Goal: Navigation & Orientation: Go to known website

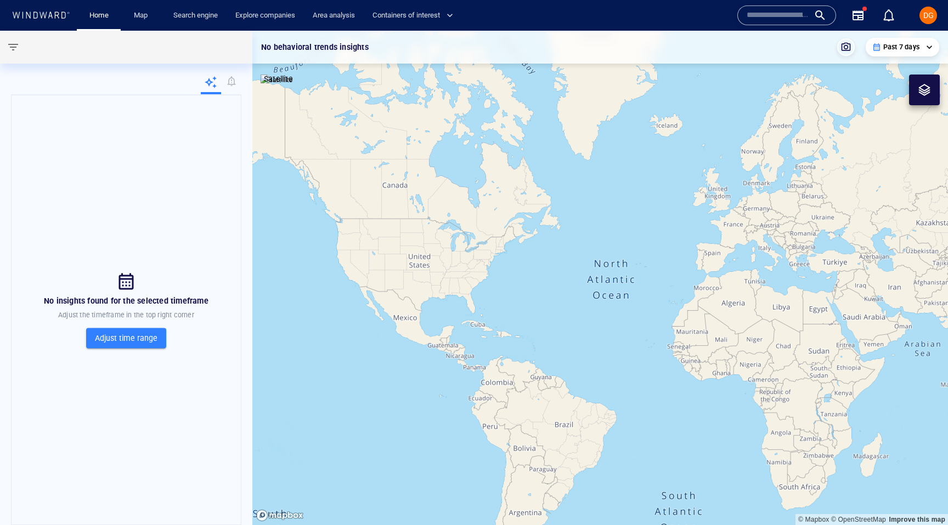
click at [129, 25] on div "Map" at bounding box center [143, 15] width 44 height 31
click at [156, 12] on span "Map" at bounding box center [142, 15] width 35 height 19
click at [934, 18] on div "DG" at bounding box center [928, 16] width 18 height 18
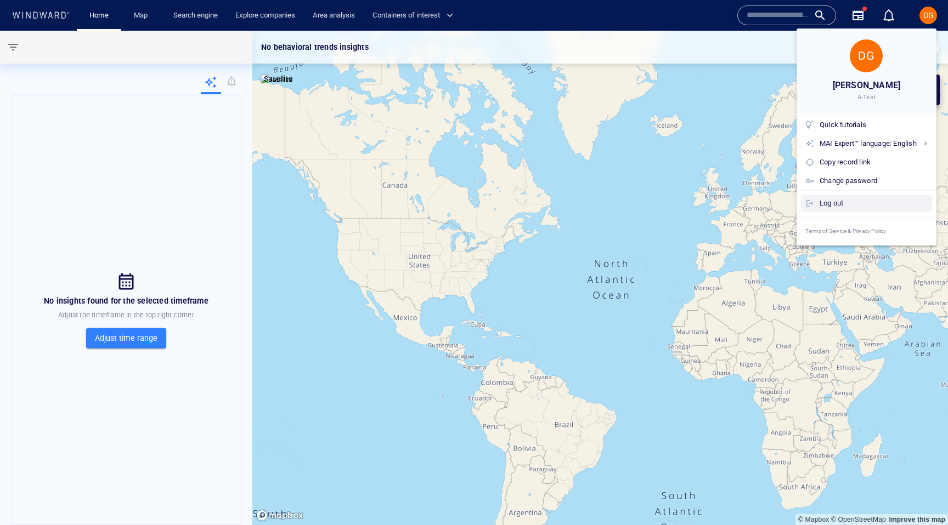
click at [839, 204] on div "Log out" at bounding box center [873, 203] width 108 height 12
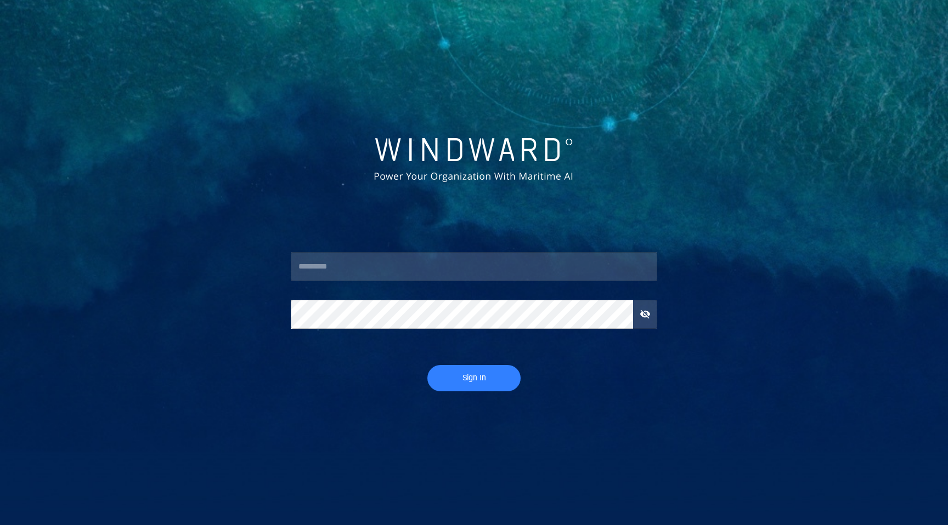
click at [421, 269] on input "text" at bounding box center [474, 267] width 366 height 30
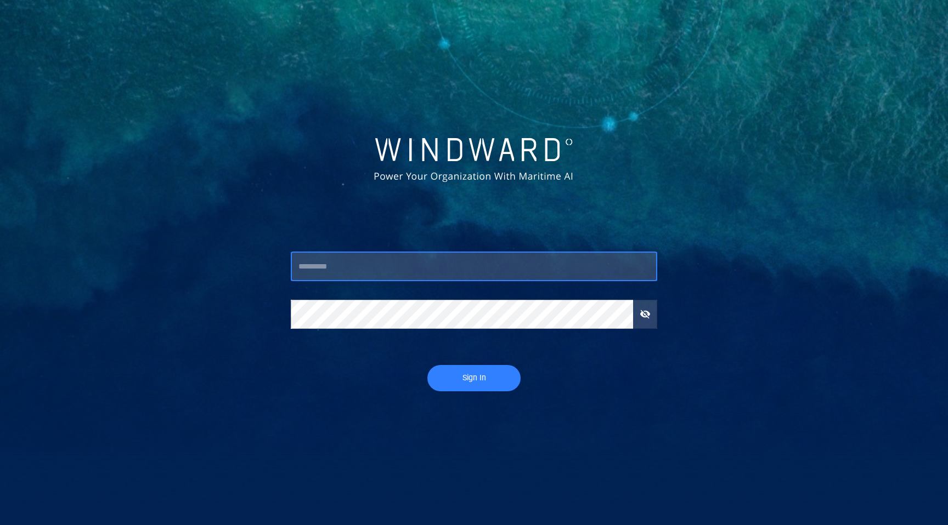
type input "*******"
click at [427, 365] on button "Sign In" at bounding box center [473, 378] width 93 height 26
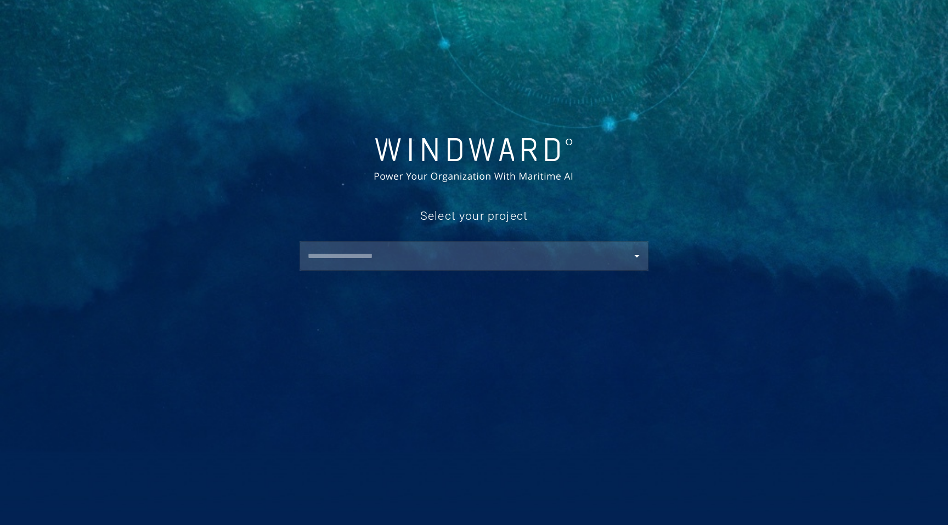
click at [323, 276] on div "Select your project ​" at bounding box center [473, 234] width 379 height 87
click at [326, 262] on input "text" at bounding box center [475, 256] width 343 height 20
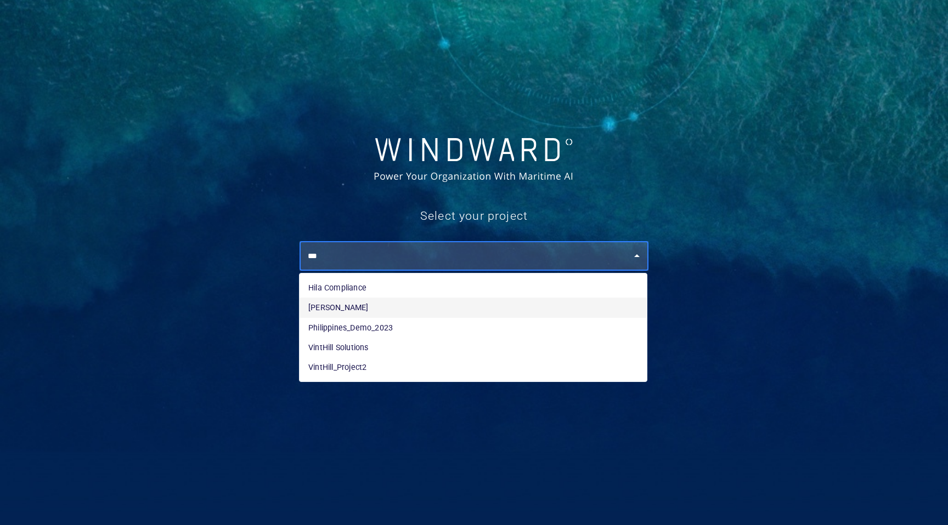
click at [330, 303] on li "[PERSON_NAME]" at bounding box center [472, 308] width 347 height 20
type input "********"
